Goal: Browse casually

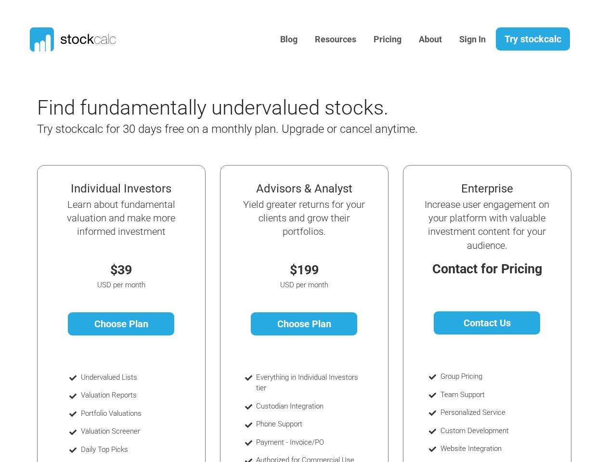
click at [304, 231] on h5 "Yield greater returns for your clients and grow their portfolios." at bounding box center [304, 218] width 128 height 41
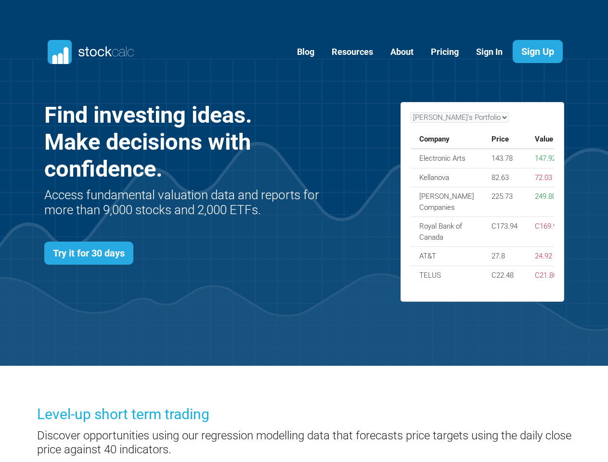
scroll to position [384, 549]
click at [304, 231] on div "Find investing ideas. Make decisions with confidence. Access fundamental valuat…" at bounding box center [193, 207] width 312 height 210
